Goal: Task Accomplishment & Management: Use online tool/utility

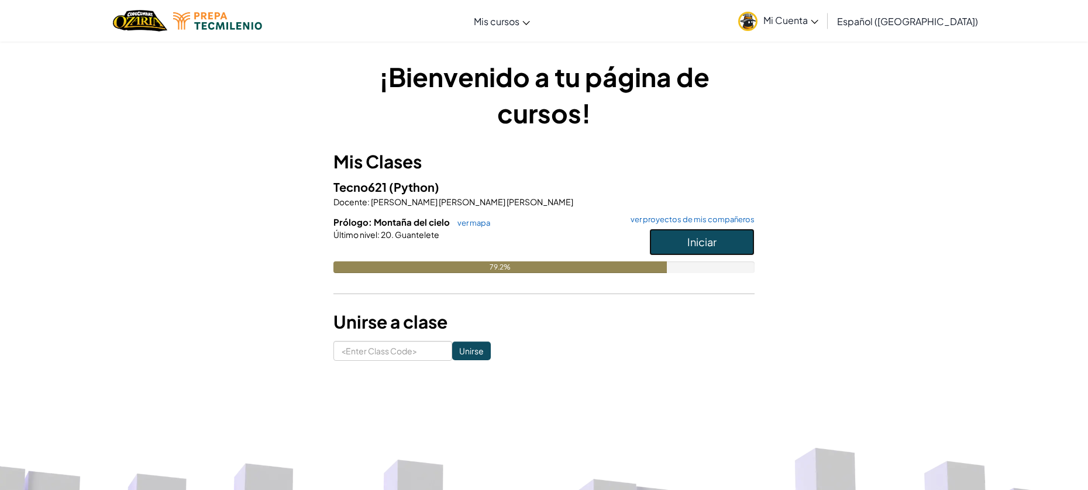
click at [688, 234] on button "Iniciar" at bounding box center [701, 242] width 105 height 27
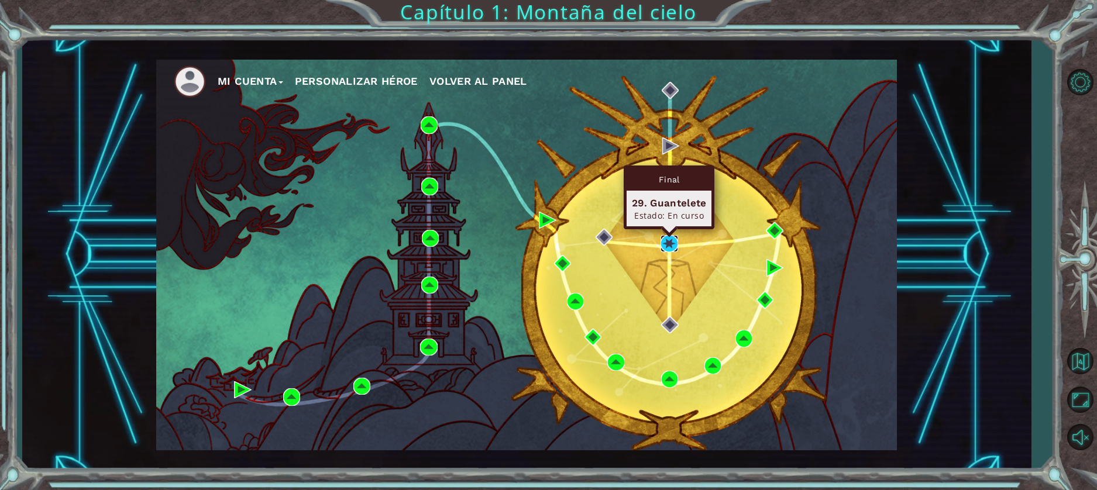
click at [663, 242] on img at bounding box center [668, 243] width 17 height 17
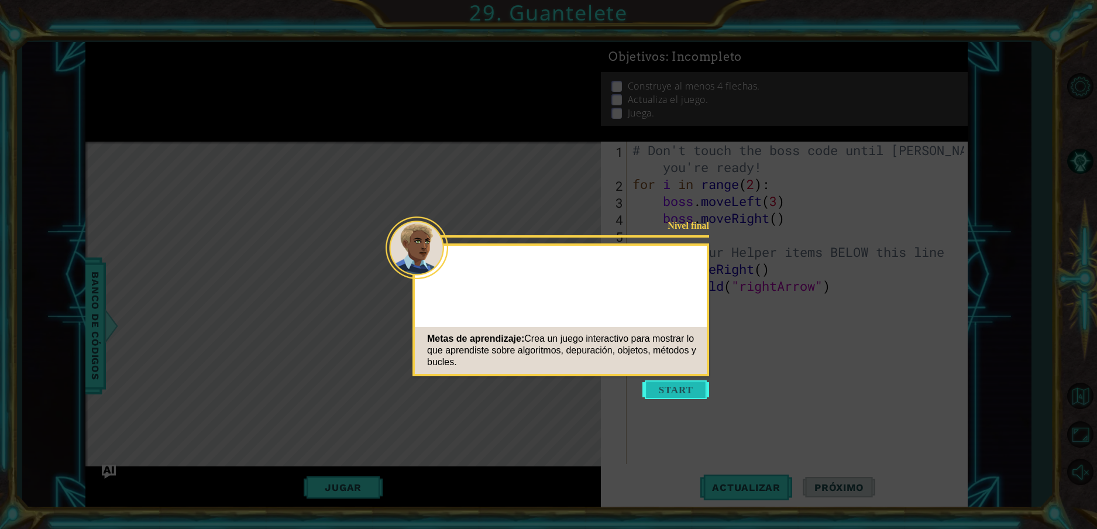
click at [678, 389] on button "Start" at bounding box center [675, 389] width 67 height 19
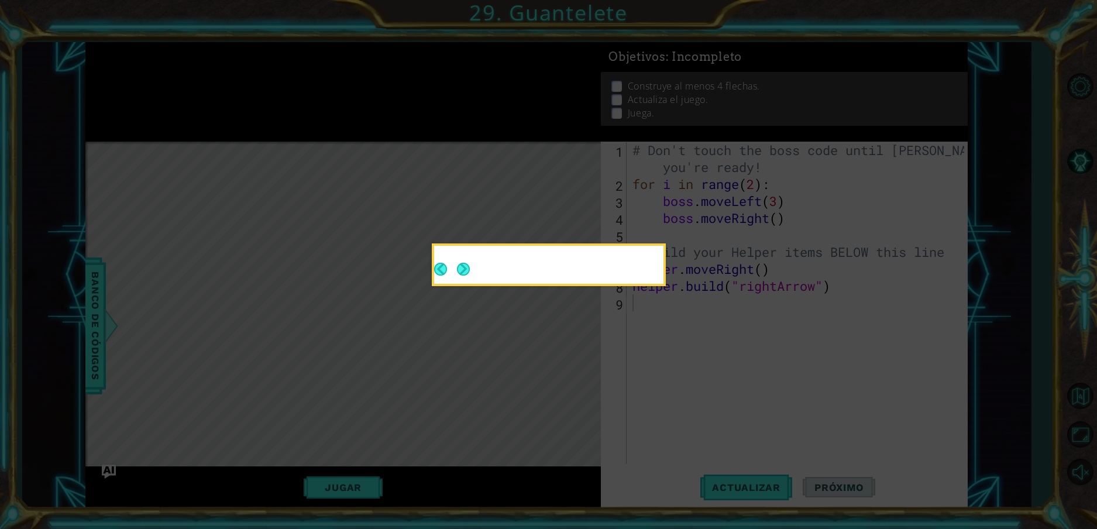
click at [468, 262] on button "Next" at bounding box center [462, 268] width 13 height 13
click at [467, 261] on icon at bounding box center [548, 264] width 1097 height 529
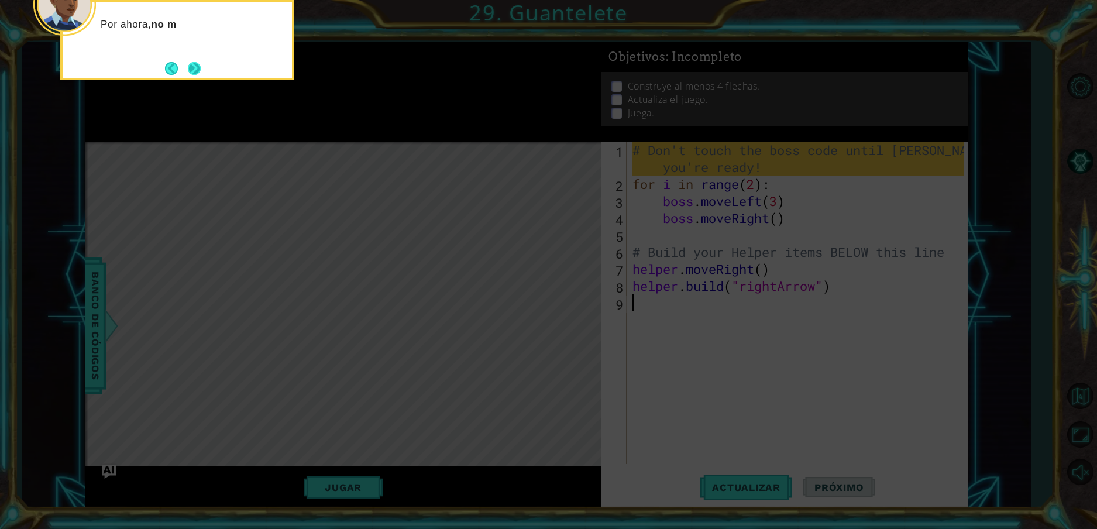
click at [187, 62] on button "Next" at bounding box center [193, 67] width 19 height 19
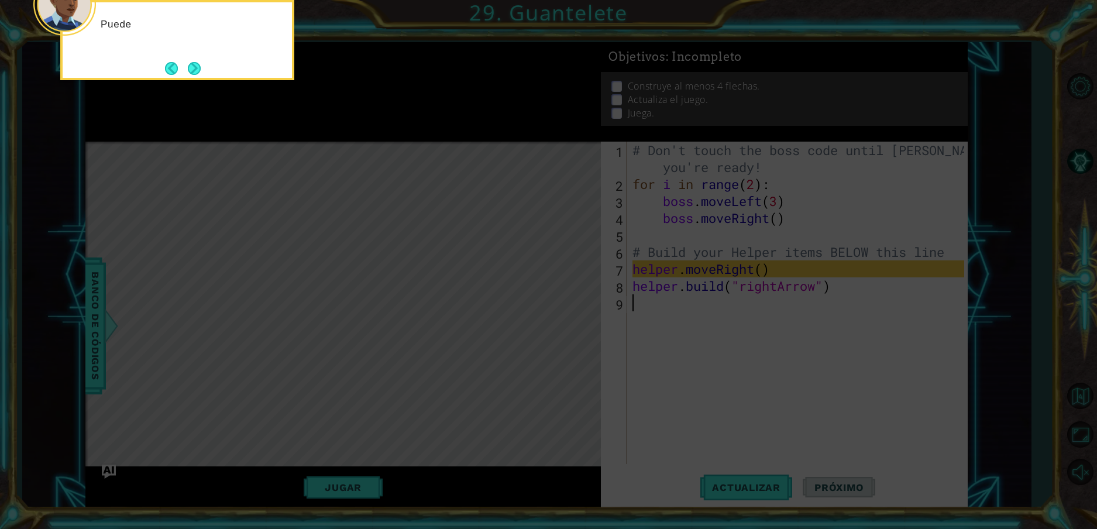
click at [187, 62] on button "Next" at bounding box center [194, 68] width 14 height 14
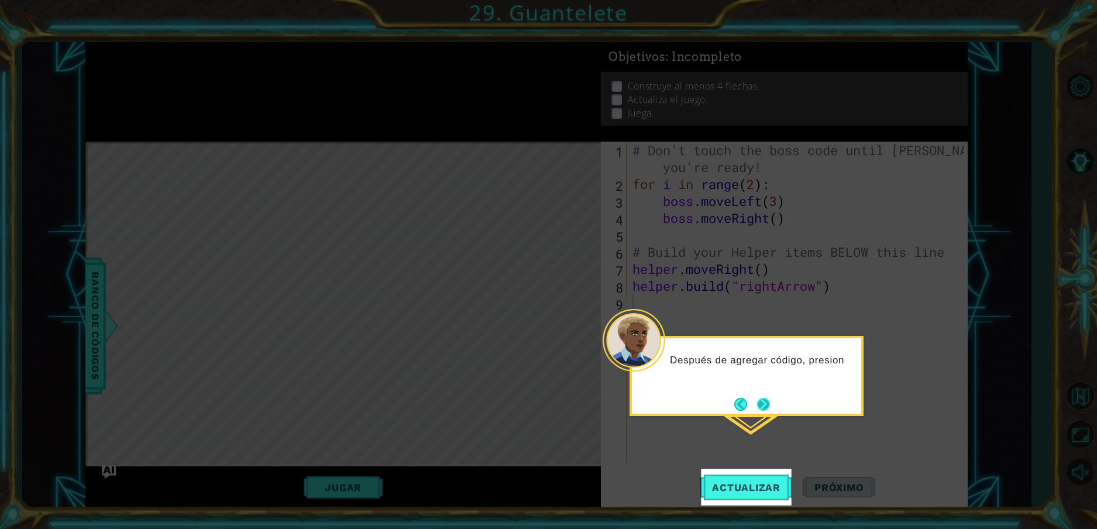
click at [760, 399] on button "Next" at bounding box center [763, 404] width 20 height 20
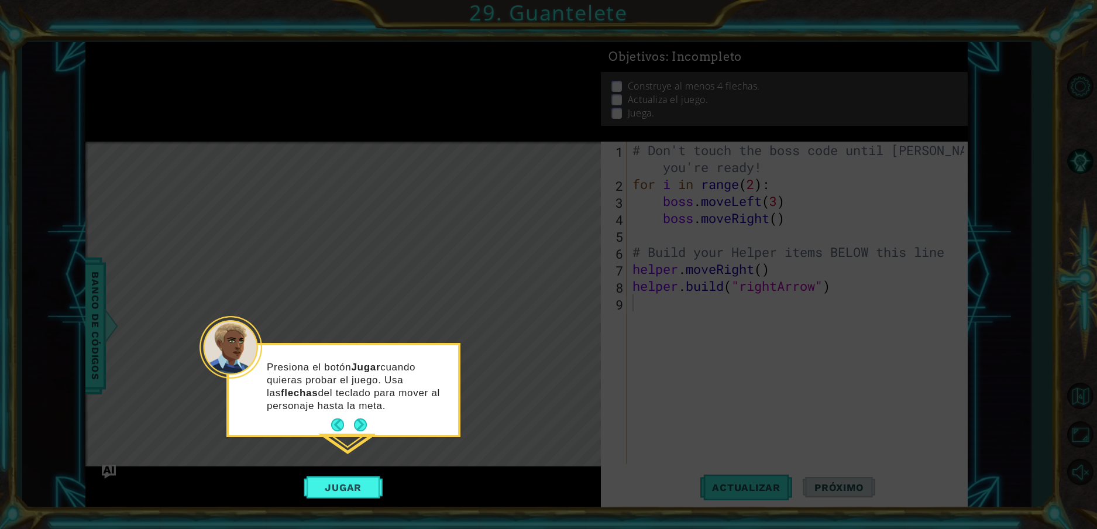
drag, startPoint x: 626, startPoint y: 178, endPoint x: 718, endPoint y: 285, distance: 141.4
click at [718, 285] on icon at bounding box center [548, 264] width 1097 height 529
click at [356, 418] on button "Next" at bounding box center [360, 425] width 22 height 22
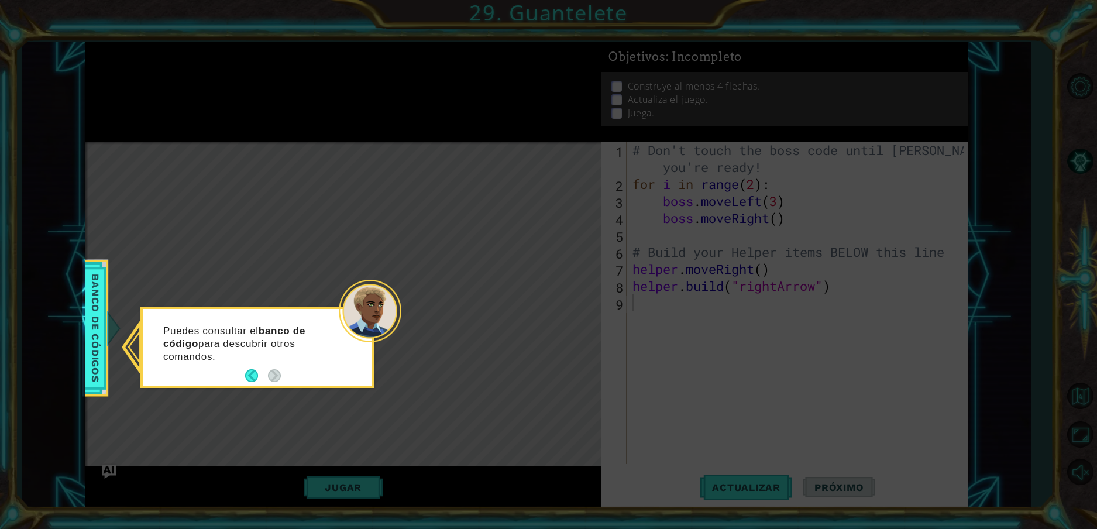
click at [556, 262] on icon at bounding box center [548, 264] width 1097 height 529
click at [243, 387] on div "Puedes consultar el banco de código para descubrir otros comandos." at bounding box center [257, 346] width 234 height 81
click at [247, 374] on button "Back" at bounding box center [256, 375] width 23 height 13
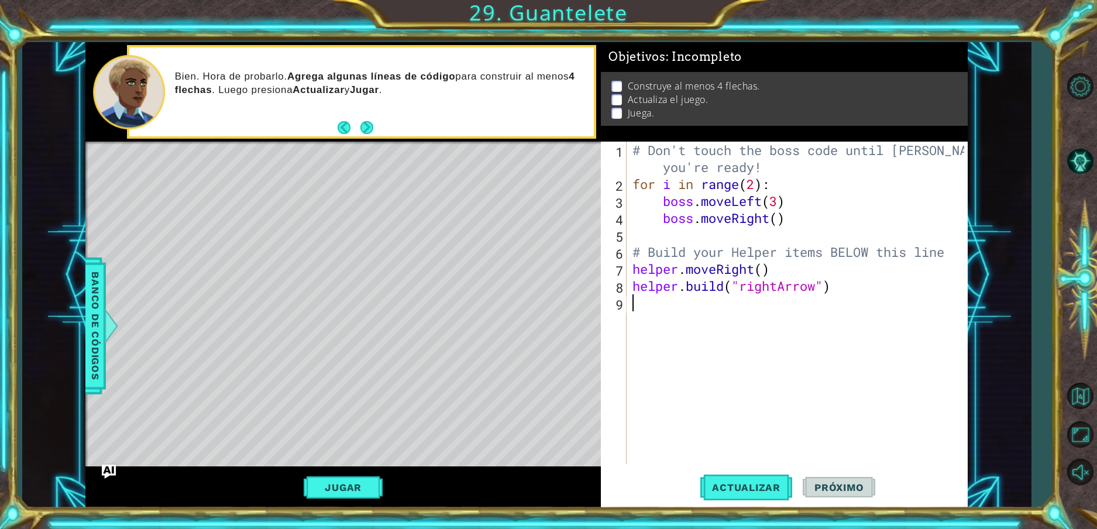
click at [786, 175] on div "# Don't touch the boss code until [PERSON_NAME] says you're ready! for i in ran…" at bounding box center [799, 328] width 339 height 373
type textarea "# Don't touch the boss code until [PERSON_NAME] says you're ready!"
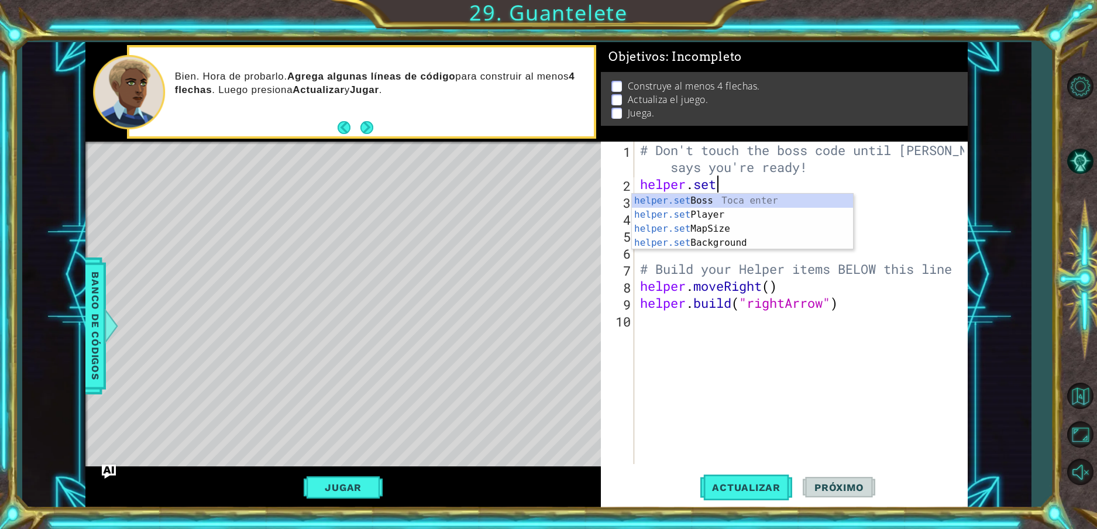
scroll to position [0, 4]
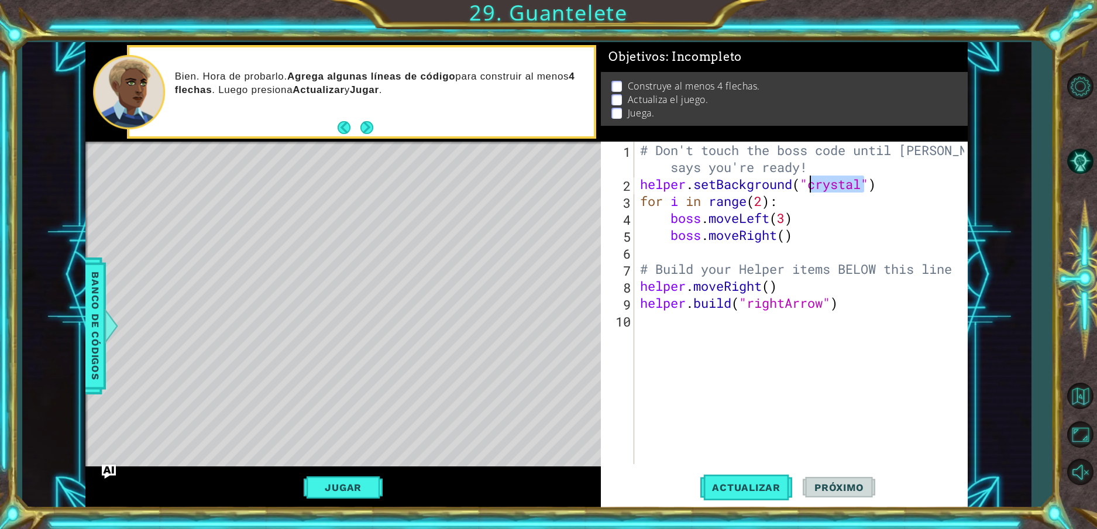
drag, startPoint x: 863, startPoint y: 184, endPoint x: 812, endPoint y: 177, distance: 51.3
click at [812, 177] on div "# Don't touch the boss code until [PERSON_NAME] says you're ready! helper . set…" at bounding box center [804, 328] width 332 height 373
type textarea "helper.setBackground("sand")"
click at [880, 190] on div "# Don't touch the boss code until [PERSON_NAME] says you're ready! helper . set…" at bounding box center [804, 328] width 332 height 373
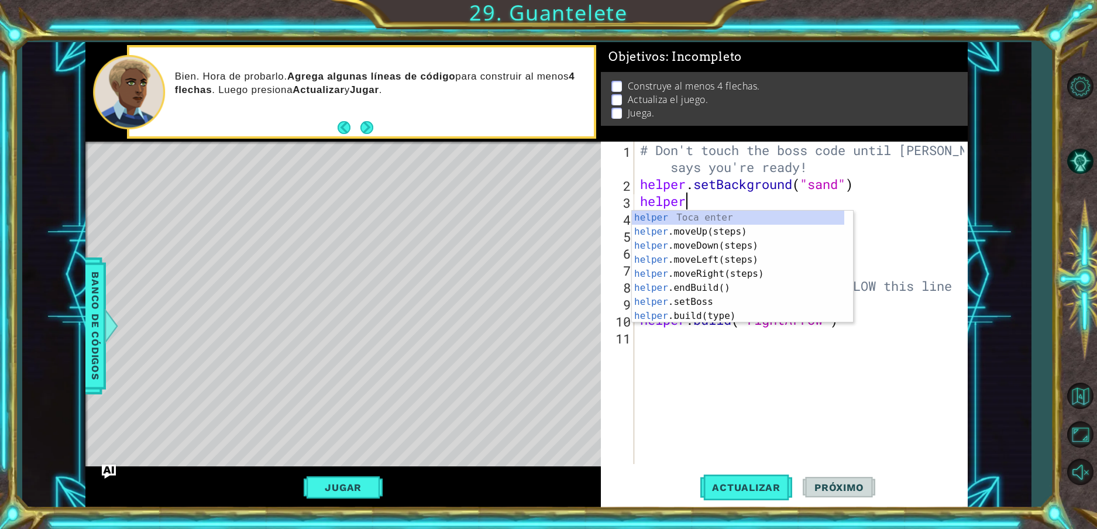
scroll to position [0, 2]
click at [729, 298] on div "helper Toca enter helper .moveUp(steps) Toca enter helper .moveDown(steps) Toca…" at bounding box center [738, 281] width 212 height 140
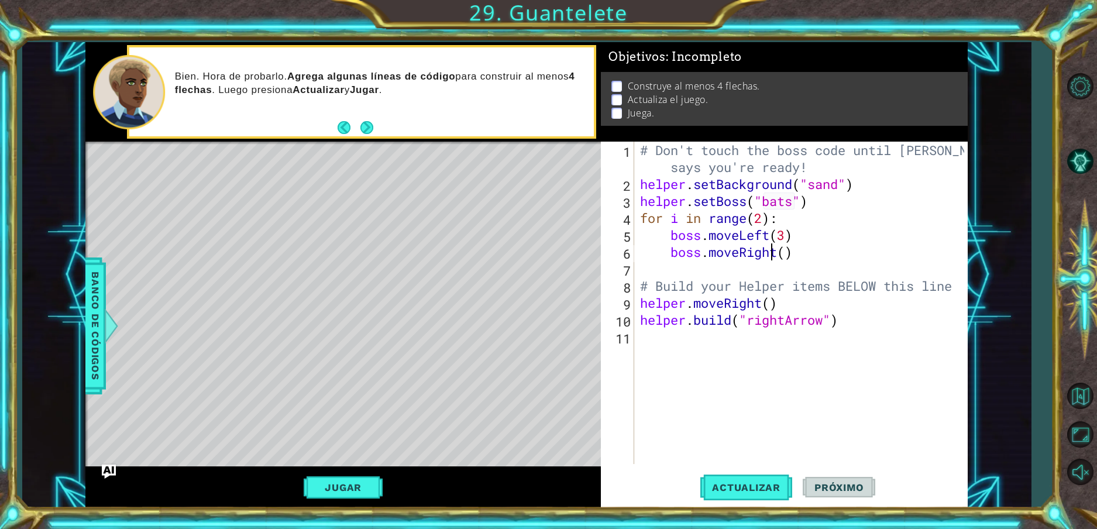
click at [767, 259] on div "# Don't touch the boss code until [PERSON_NAME] says you're ready! helper . set…" at bounding box center [804, 328] width 332 height 373
click at [770, 267] on div "boss.moveRigh t(steps) Toca enter" at bounding box center [773, 282] width 221 height 42
click at [798, 199] on div "# Don't touch the boss code until [PERSON_NAME] says you're ready! helper . set…" at bounding box center [804, 328] width 332 height 373
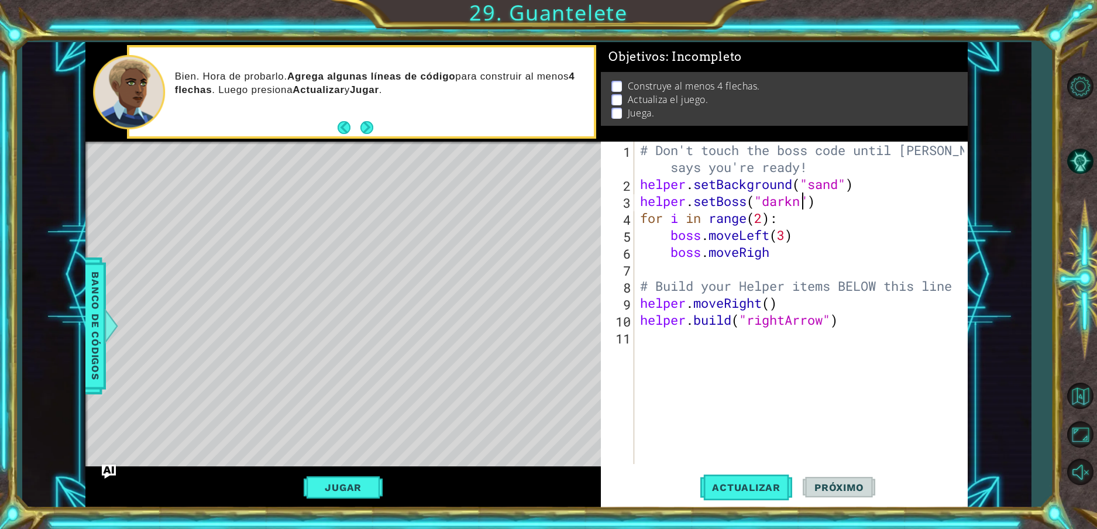
scroll to position [0, 8]
type textarea "helper.setBoss("darkness")"
click at [870, 206] on div "# Don't touch the boss code until [PERSON_NAME] says you're ready! helper . set…" at bounding box center [804, 328] width 332 height 373
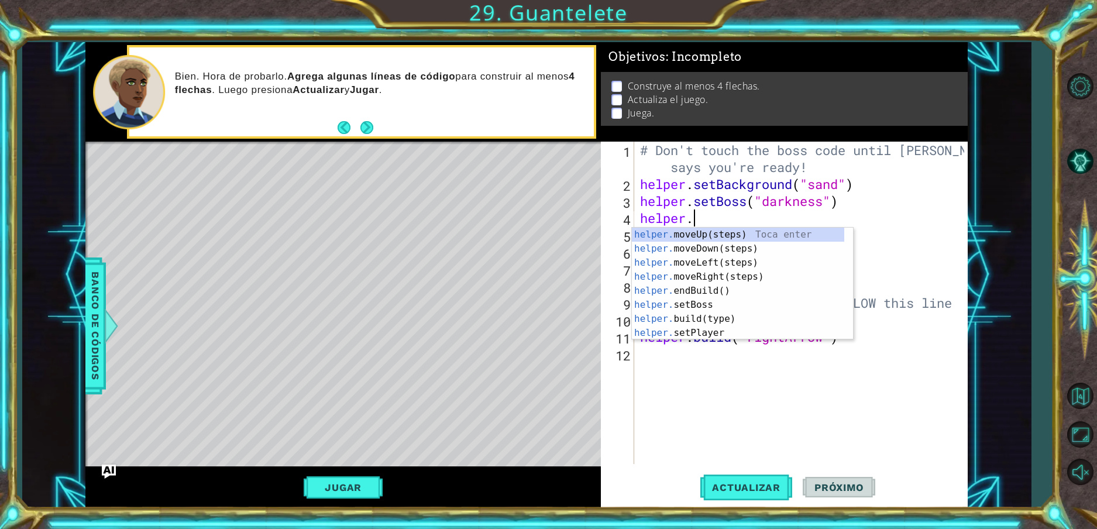
scroll to position [0, 2]
click at [685, 247] on div "[DOMAIN_NAME] tBoss Toca enter [DOMAIN_NAME] tPlayer Toca enter [DOMAIN_NAME] t…" at bounding box center [738, 298] width 212 height 140
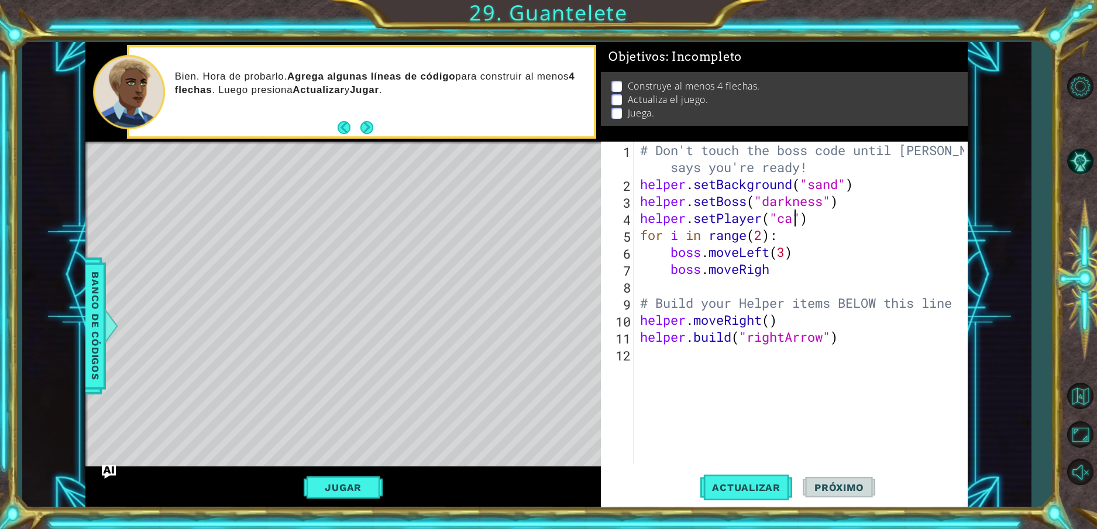
type textarea "helper.setPlayer("car")"
click at [852, 218] on div "# Don't touch the boss code until [PERSON_NAME] says you're ready! helper . set…" at bounding box center [804, 328] width 332 height 373
click at [780, 268] on div "# Don't touch the boss code until [PERSON_NAME] says you're ready! helper . set…" at bounding box center [804, 328] width 332 height 373
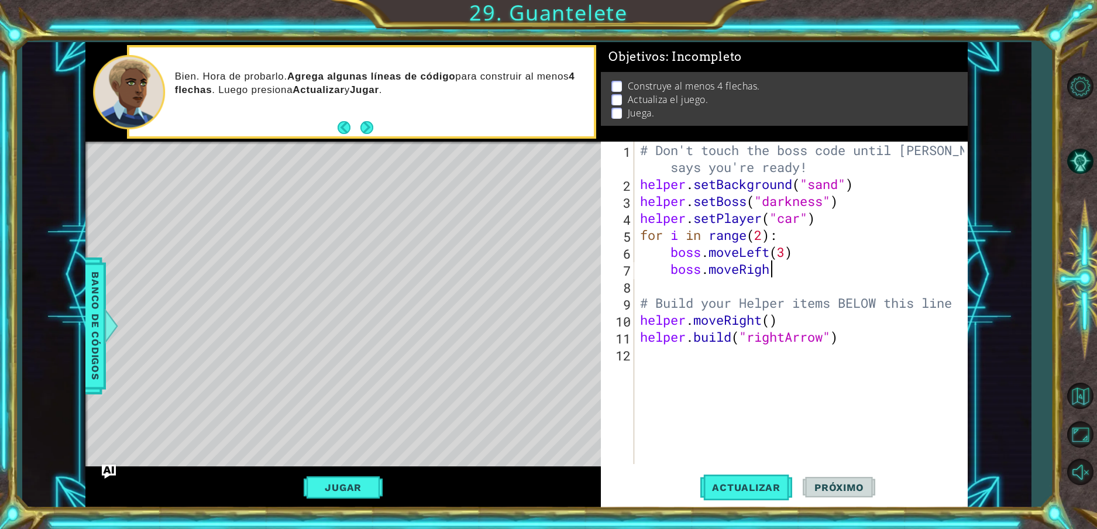
type textarea "boss.moveRig"
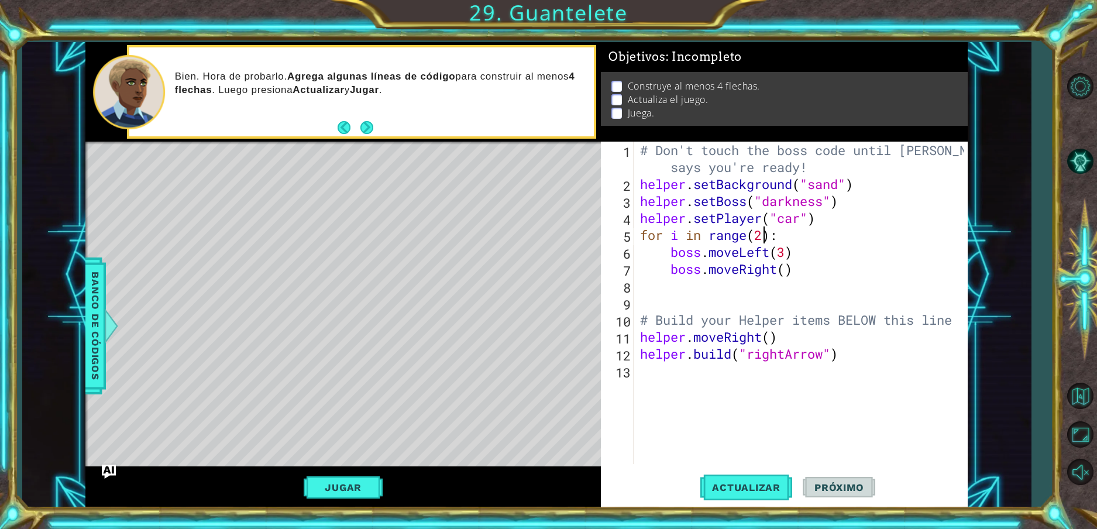
click at [765, 233] on div "# Don't touch the boss code until [PERSON_NAME] says you're ready! helper . set…" at bounding box center [804, 328] width 332 height 373
click at [815, 275] on div "# Don't touch the boss code until [PERSON_NAME] says you're ready! helper . set…" at bounding box center [804, 328] width 332 height 373
type textarea "boss.moveRight()"
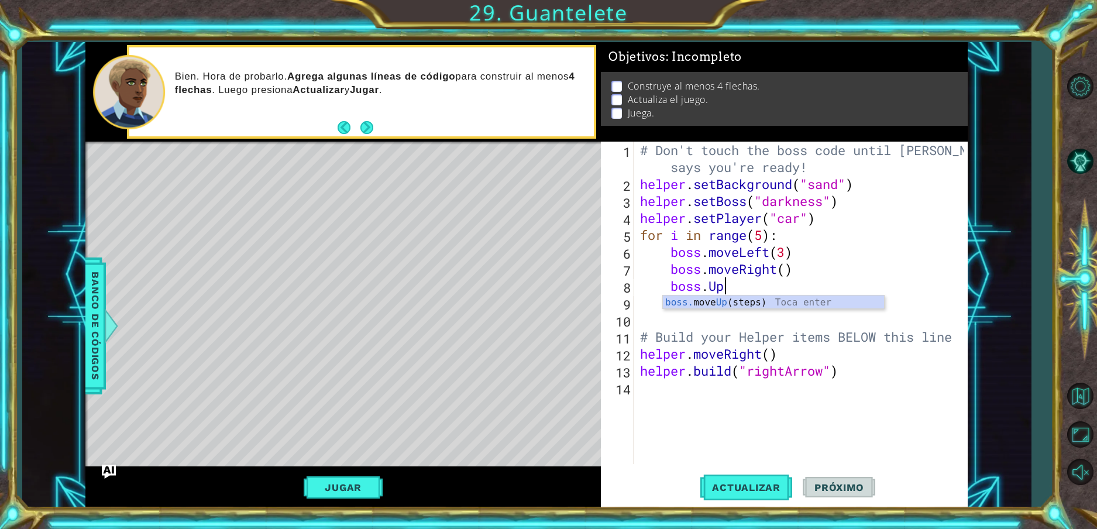
scroll to position [0, 4]
type textarea "boss."
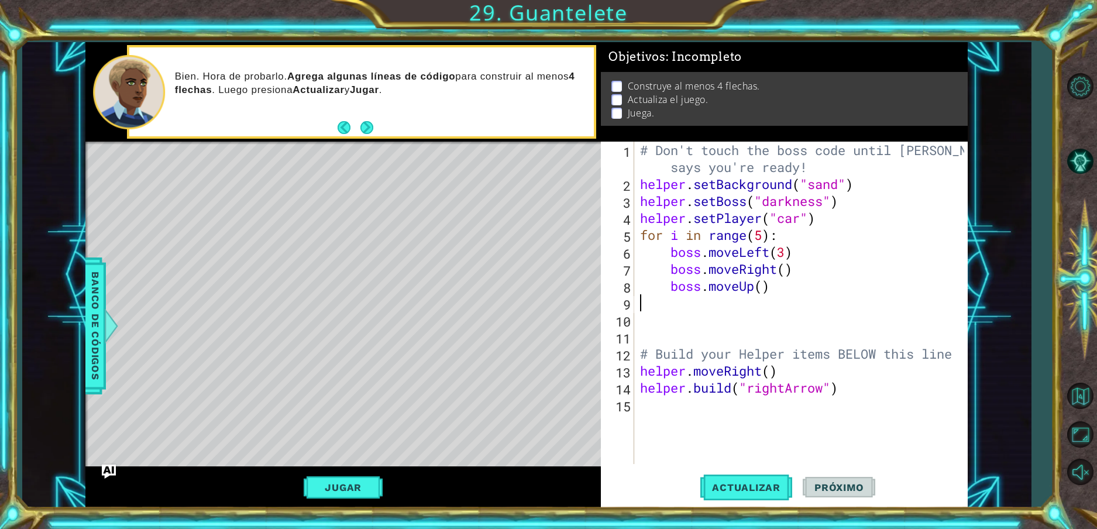
scroll to position [0, 0]
type textarea "+"
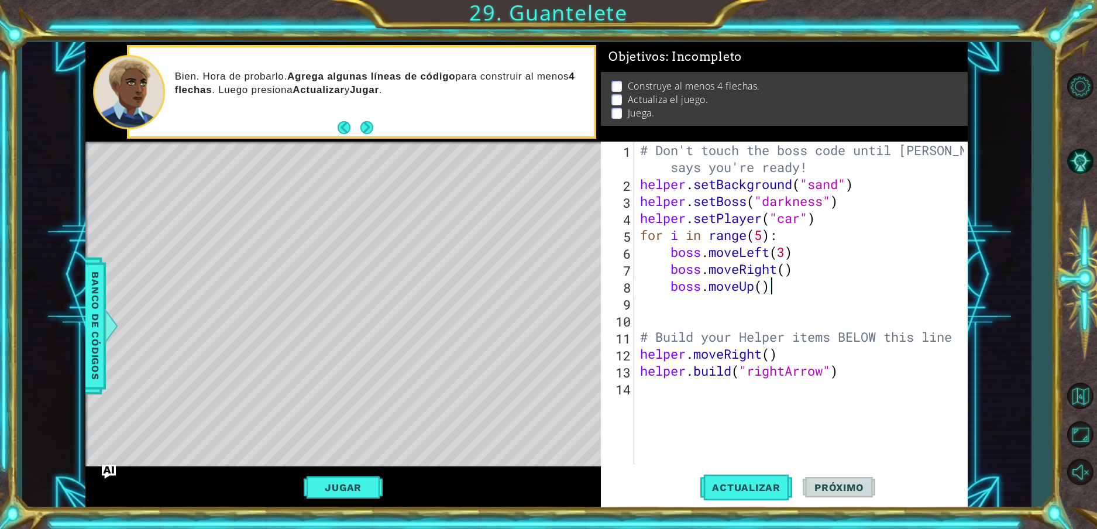
click at [769, 291] on div "# Don't touch the boss code until [PERSON_NAME] says you're ready! helper . set…" at bounding box center [804, 328] width 332 height 373
click at [761, 285] on div "# Don't touch the boss code until [PERSON_NAME] says you're ready! helper . set…" at bounding box center [804, 328] width 332 height 373
type textarea "boss.moveUp(2)"
click at [683, 301] on div "# Don't touch the boss code until [PERSON_NAME] says you're ready! helper . set…" at bounding box center [804, 328] width 332 height 373
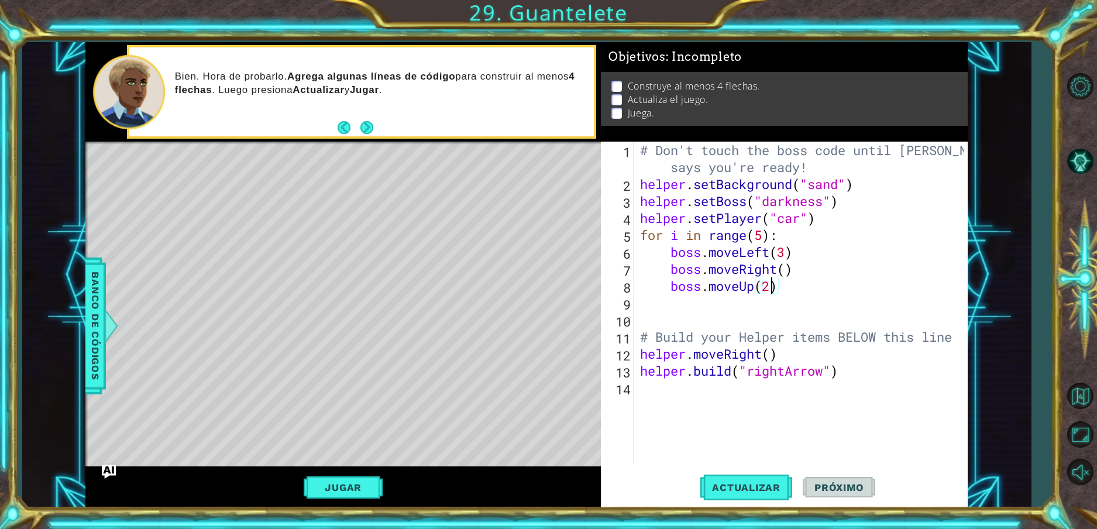
scroll to position [0, 1]
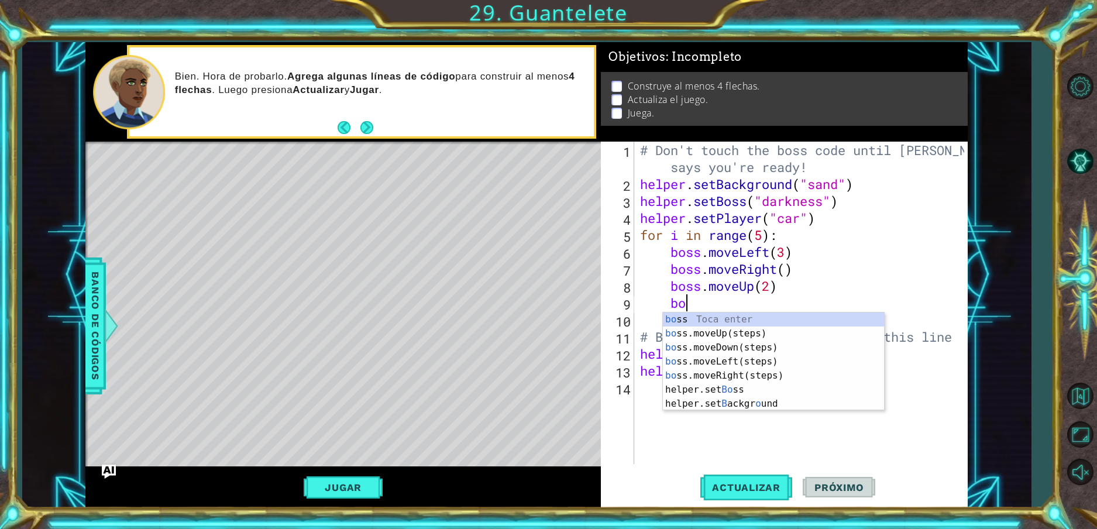
type textarea "boss"
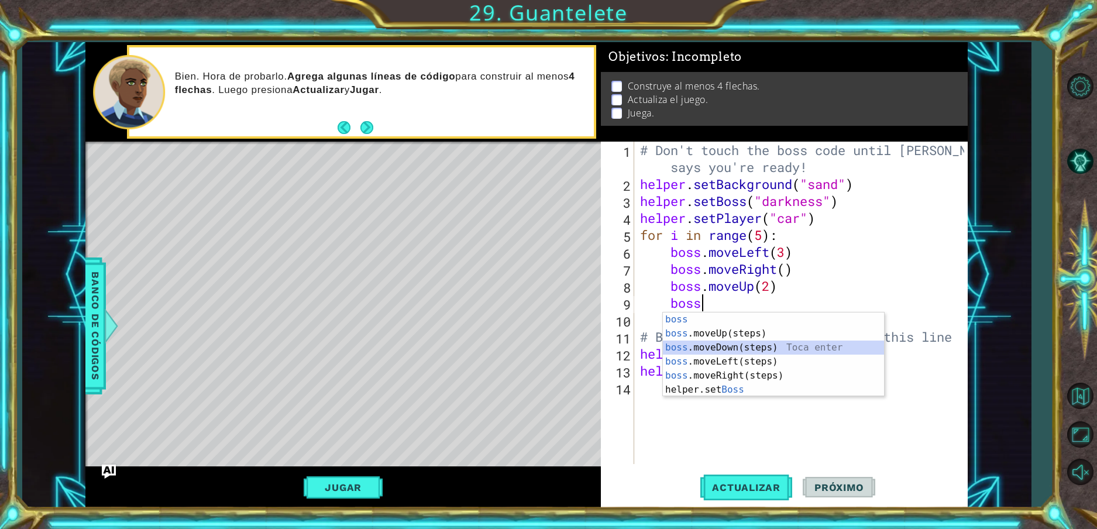
click at [698, 346] on div "boss Toca enter boss .moveUp(steps) Toca enter boss .moveDown(steps) Toca enter…" at bounding box center [773, 368] width 221 height 112
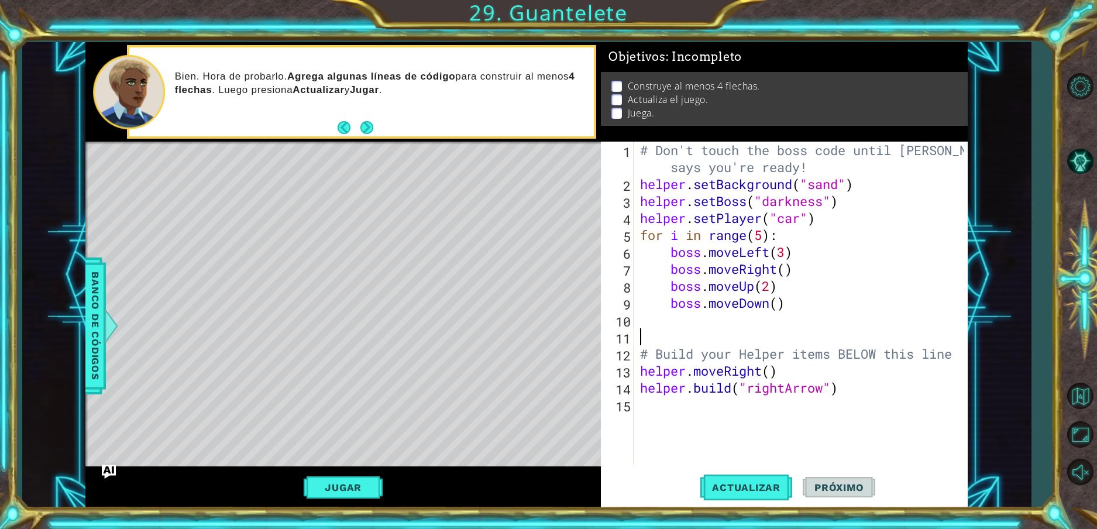
click at [658, 339] on div "# Don't touch the boss code until [PERSON_NAME] says you're ready! helper . set…" at bounding box center [804, 328] width 332 height 373
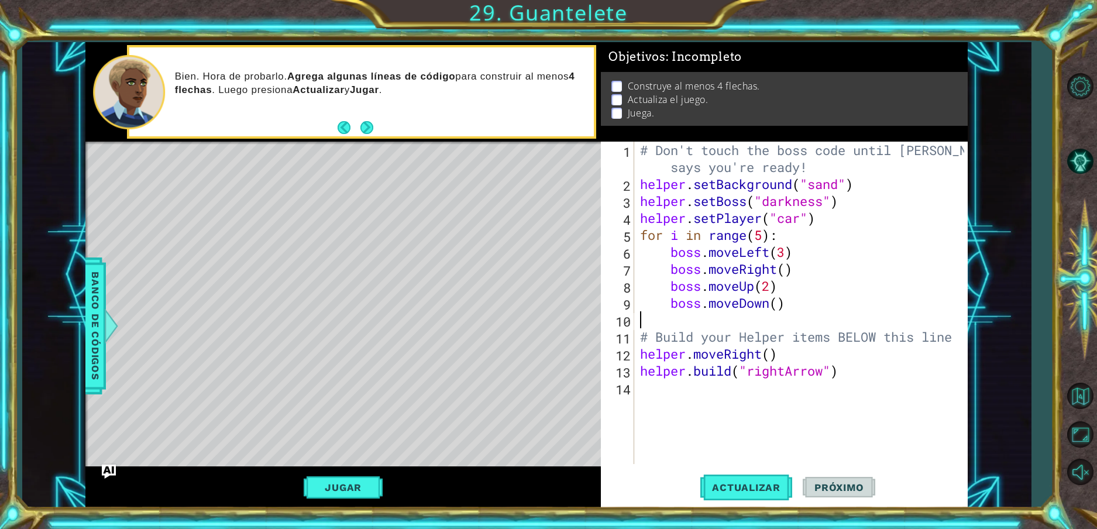
click at [811, 356] on div "# Don't touch the boss code until [PERSON_NAME] says you're ready! helper . set…" at bounding box center [804, 328] width 332 height 373
type textarea "helper.moveRight()"
click at [638, 354] on div "# Don't touch the boss code until [PERSON_NAME] says you're ready! helper . set…" at bounding box center [804, 328] width 332 height 373
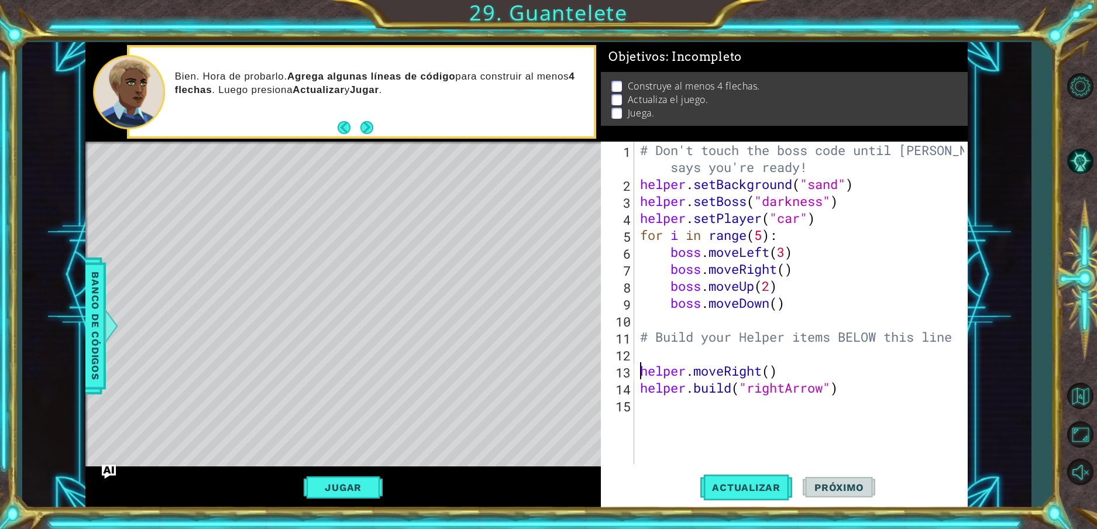
click at [638, 354] on div "# Don't touch the boss code until [PERSON_NAME] says you're ready! helper . set…" at bounding box center [804, 328] width 332 height 373
type textarea "for i in range(4):"
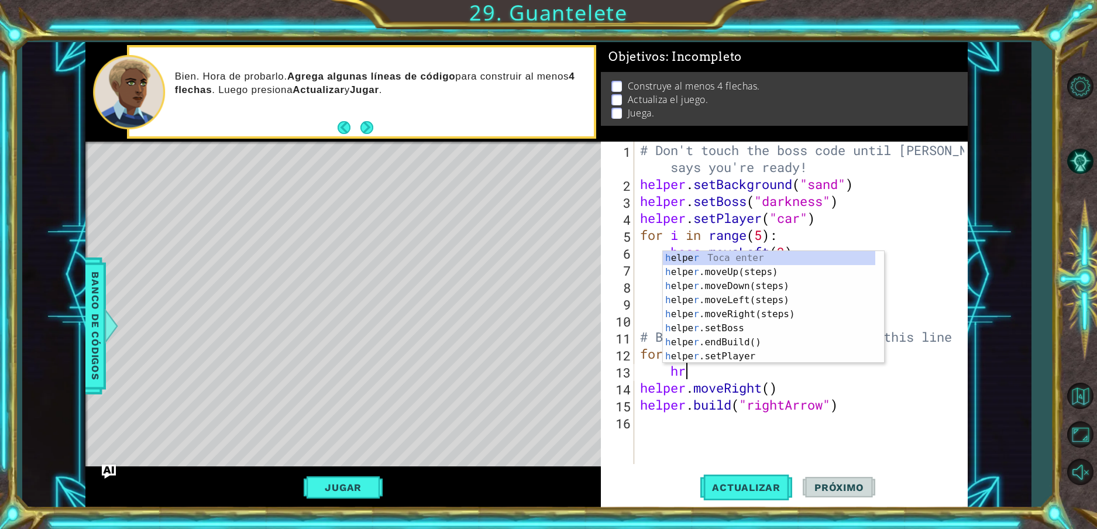
scroll to position [0, 1]
type textarea "help"
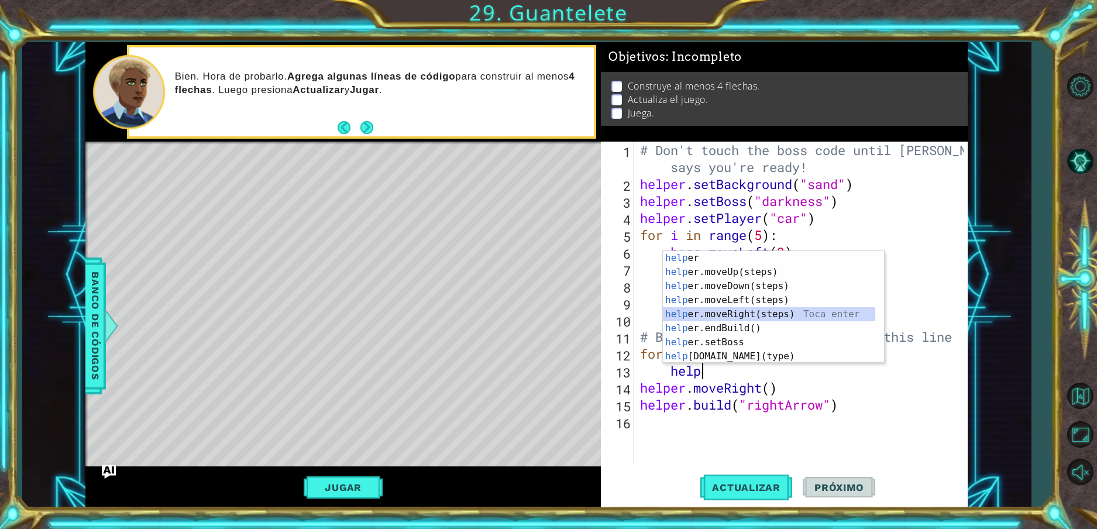
click at [763, 315] on div "help [PERSON_NAME] enter help er.moveUp(steps) Toca enter help er.moveDown(step…" at bounding box center [769, 321] width 212 height 140
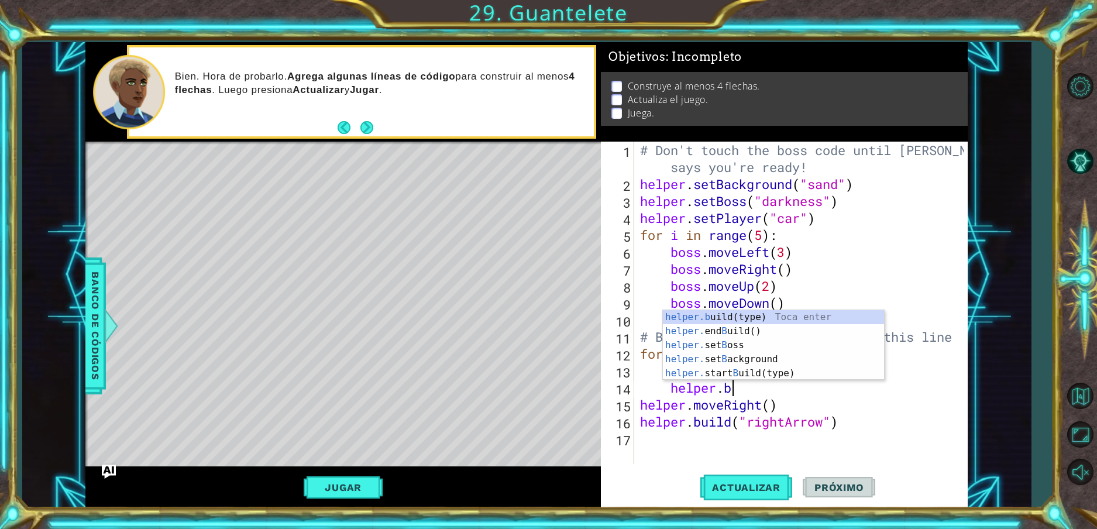
scroll to position [0, 4]
click at [766, 311] on div "helper.b uild(type) Toca enter helper. end B uild() Toca enter helper. set B os…" at bounding box center [773, 359] width 221 height 98
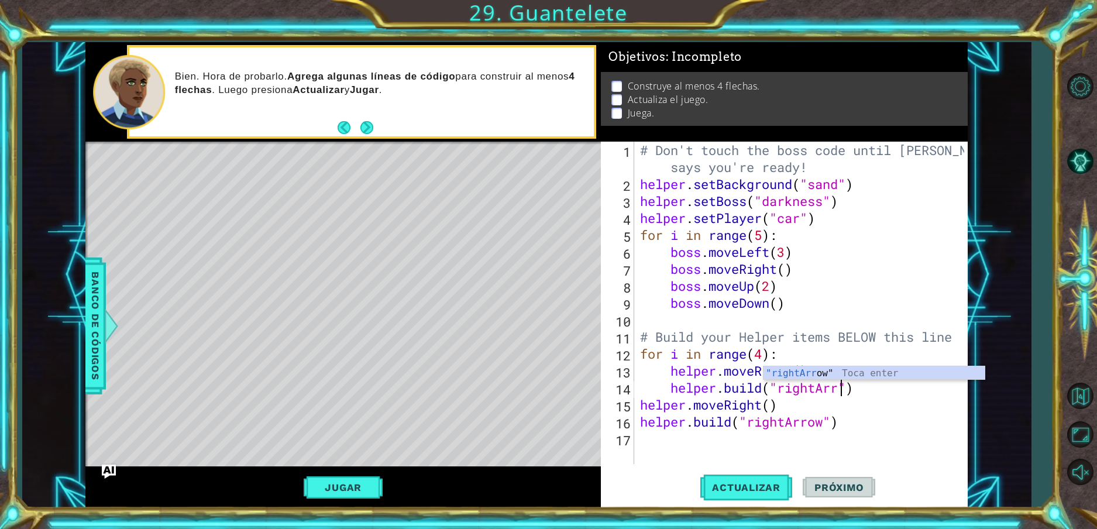
scroll to position [0, 9]
click at [777, 374] on div ""rightArr ow" Toca enter" at bounding box center [873, 387] width 221 height 42
click at [873, 388] on div "# Don't touch the boss code until [PERSON_NAME] says you're ready! helper . set…" at bounding box center [804, 328] width 332 height 373
click at [876, 423] on div "# Don't touch the boss code until [PERSON_NAME] says you're ready! helper . set…" at bounding box center [804, 328] width 332 height 373
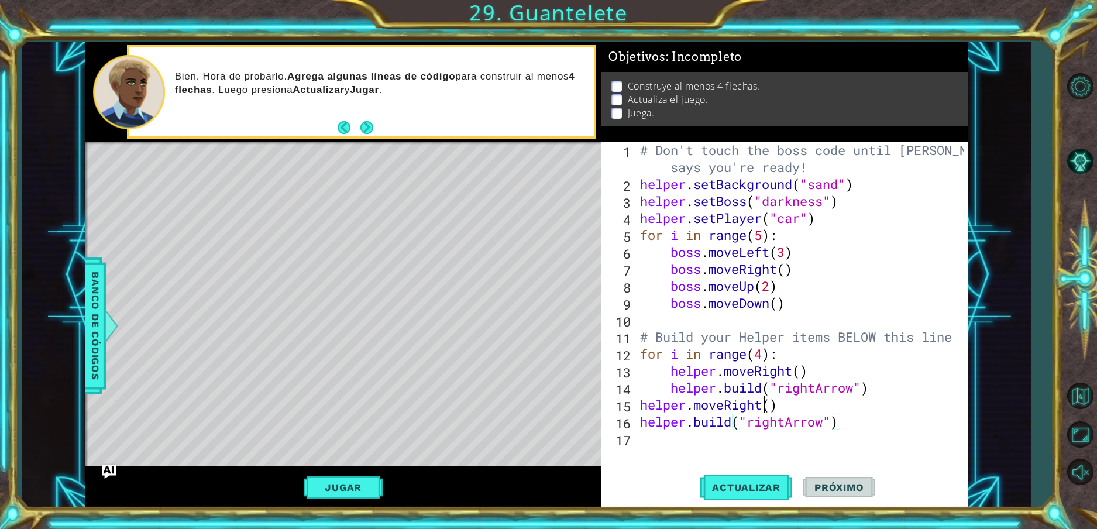
click at [761, 404] on div "# Don't touch the boss code until [PERSON_NAME] says you're ready! helper . set…" at bounding box center [804, 328] width 332 height 373
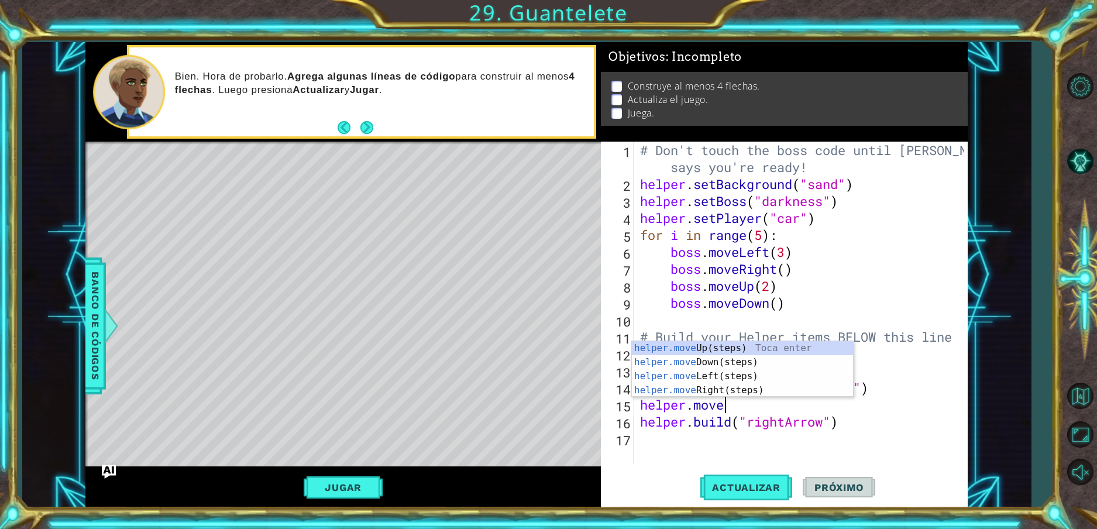
type textarea "helper.moveD"
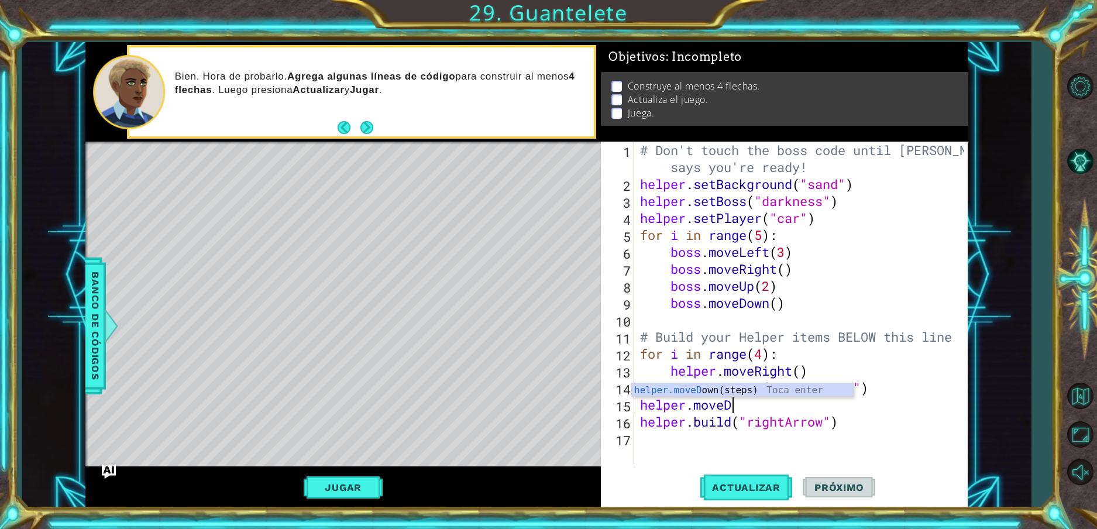
scroll to position [0, 0]
click at [827, 423] on div "# Don't touch the boss code until [PERSON_NAME] says you're ready! helper . set…" at bounding box center [804, 328] width 332 height 373
type textarea "[DOMAIN_NAME]("wall")"
click at [843, 414] on div "# Don't touch the boss code until [PERSON_NAME] says you're ready! helper . set…" at bounding box center [804, 328] width 332 height 373
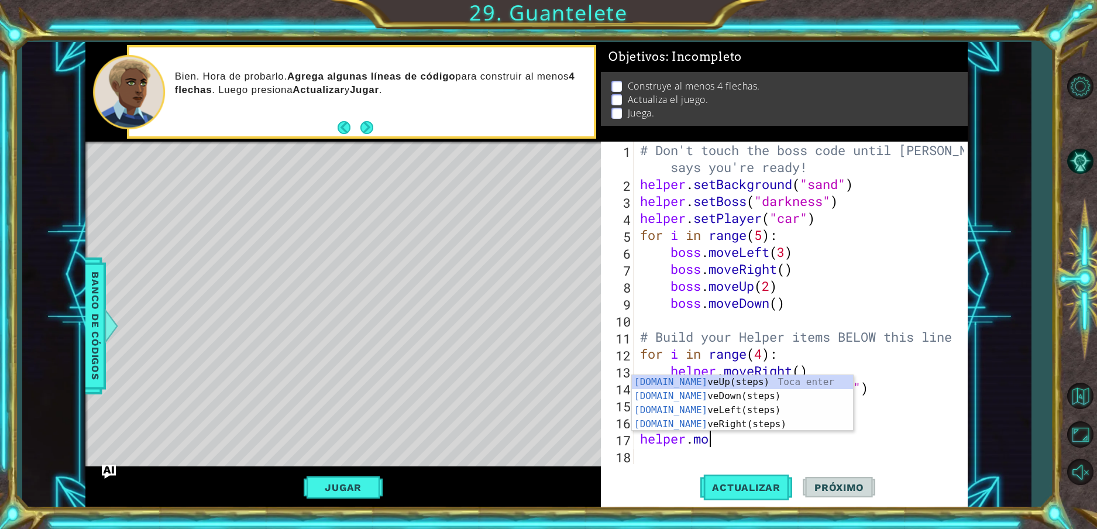
scroll to position [0, 4]
type textarea "helper.moveR"
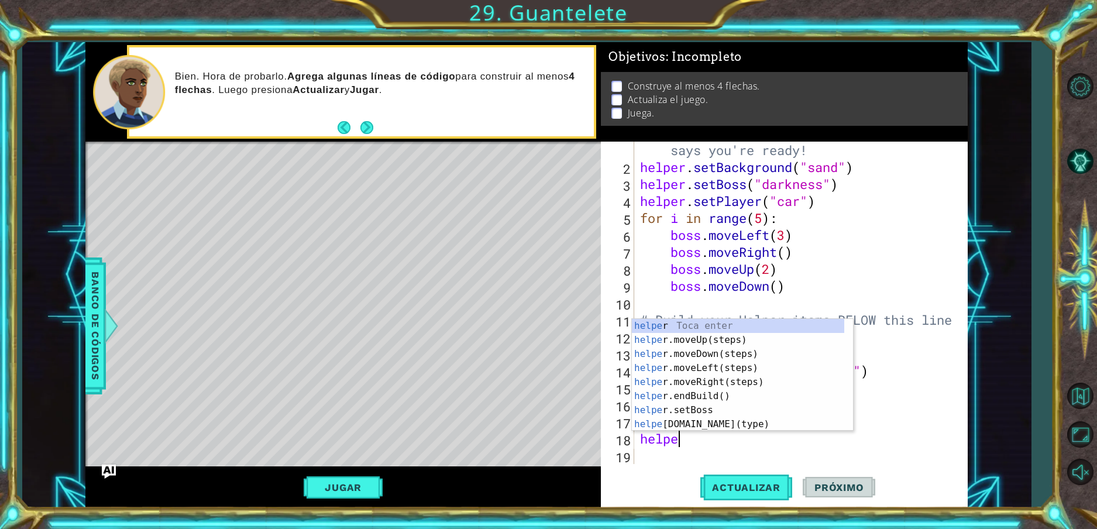
scroll to position [0, 2]
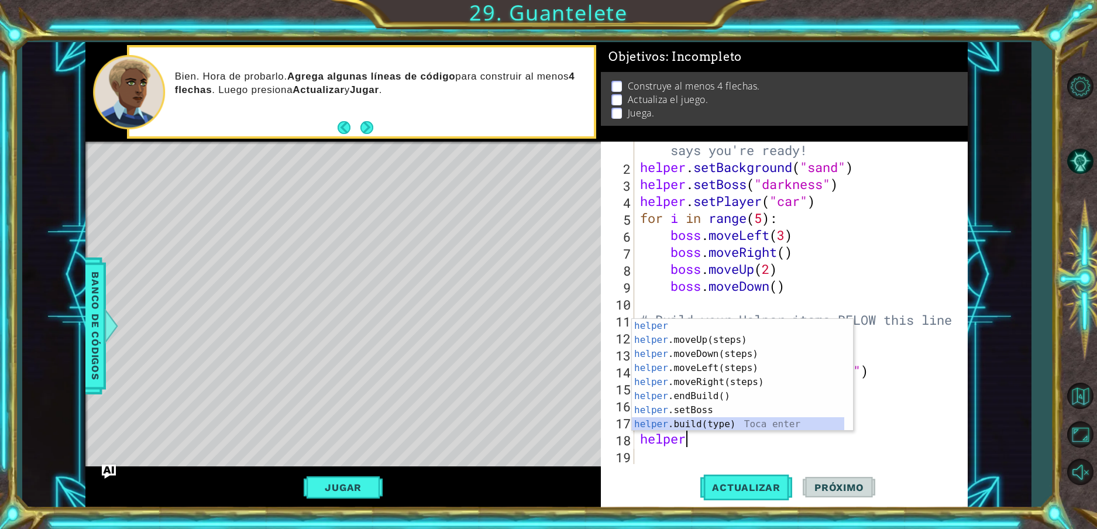
click at [760, 426] on div "helper Toca enter helper .moveUp(steps) Toca enter helper .moveDown(steps) Toca…" at bounding box center [738, 389] width 212 height 140
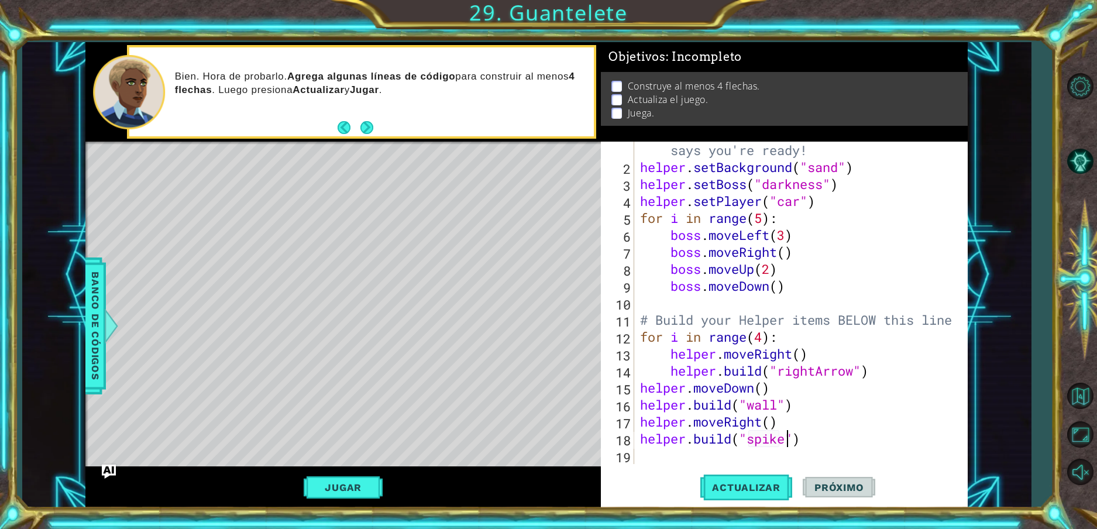
scroll to position [0, 7]
type textarea "[DOMAIN_NAME]("spikes")"
click at [750, 487] on span "Actualizar" at bounding box center [746, 487] width 92 height 12
click at [756, 490] on span "Actualizar" at bounding box center [746, 487] width 92 height 12
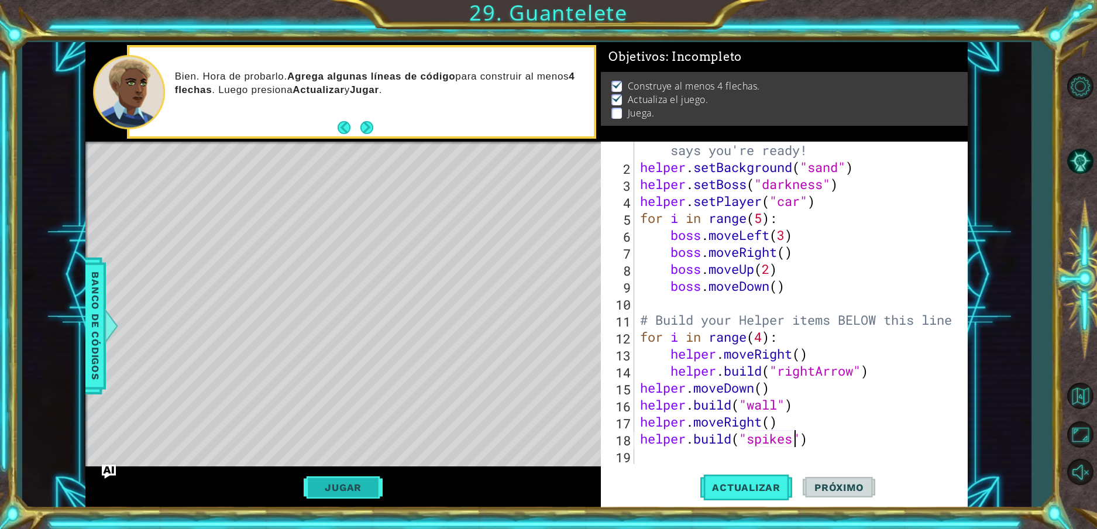
click at [328, 489] on button "Jugar" at bounding box center [343, 487] width 79 height 22
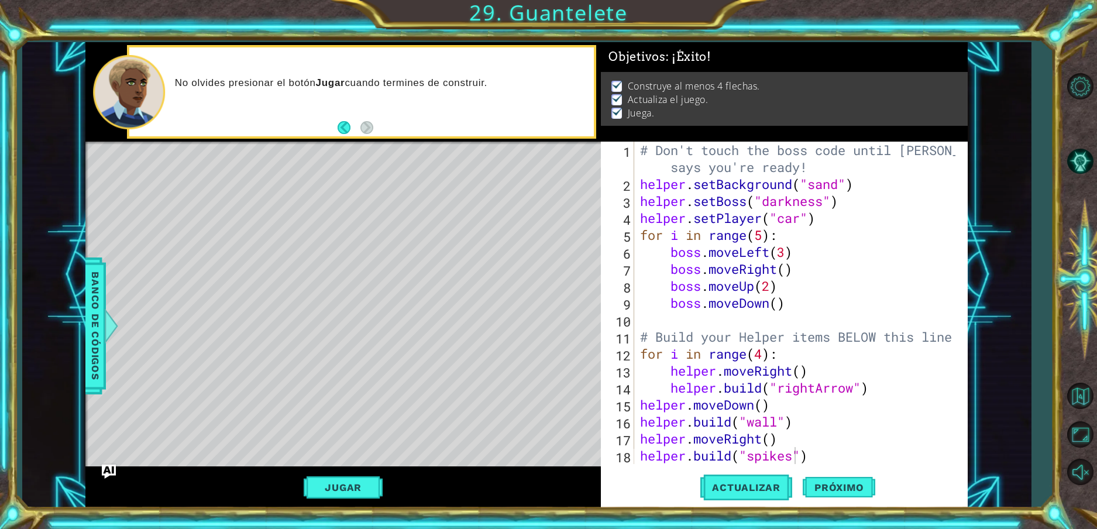
scroll to position [17, 0]
